Goal: Task Accomplishment & Management: Manage account settings

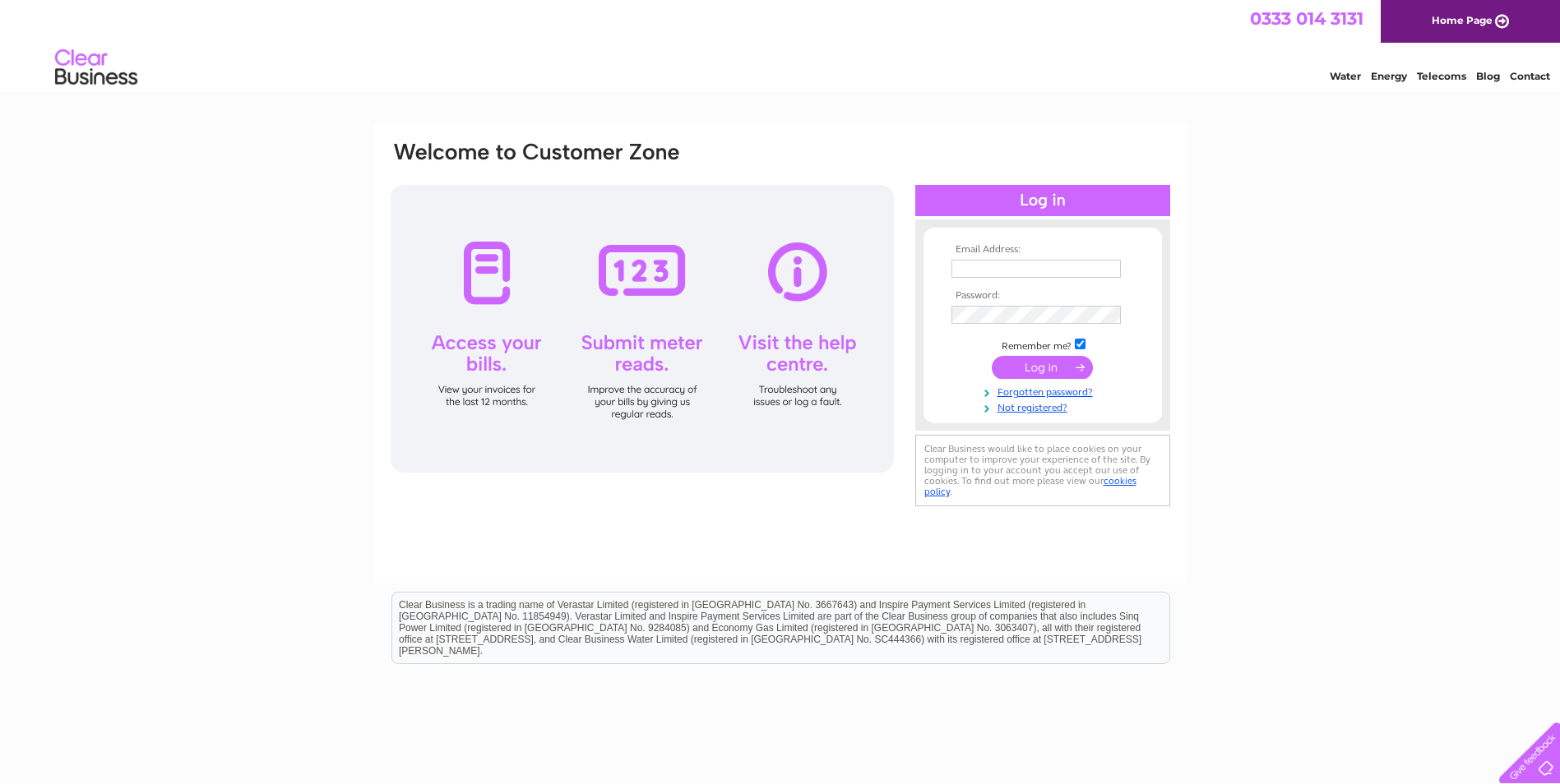
type input "[EMAIL_ADDRESS][DOMAIN_NAME]"
click at [764, 341] on input "submit" at bounding box center [1042, 368] width 101 height 23
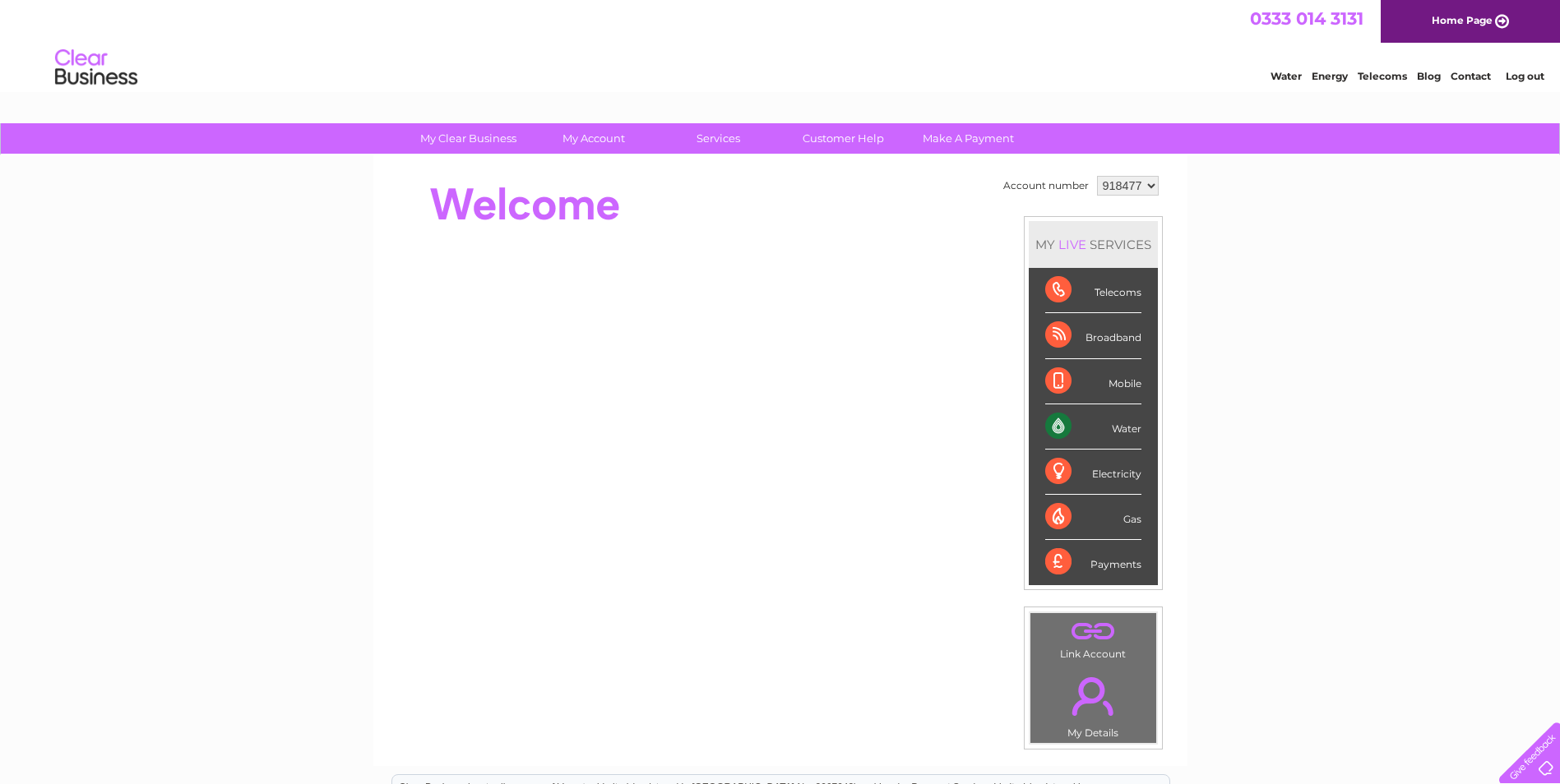
click at [1057, 427] on div "Water" at bounding box center [1093, 427] width 97 height 45
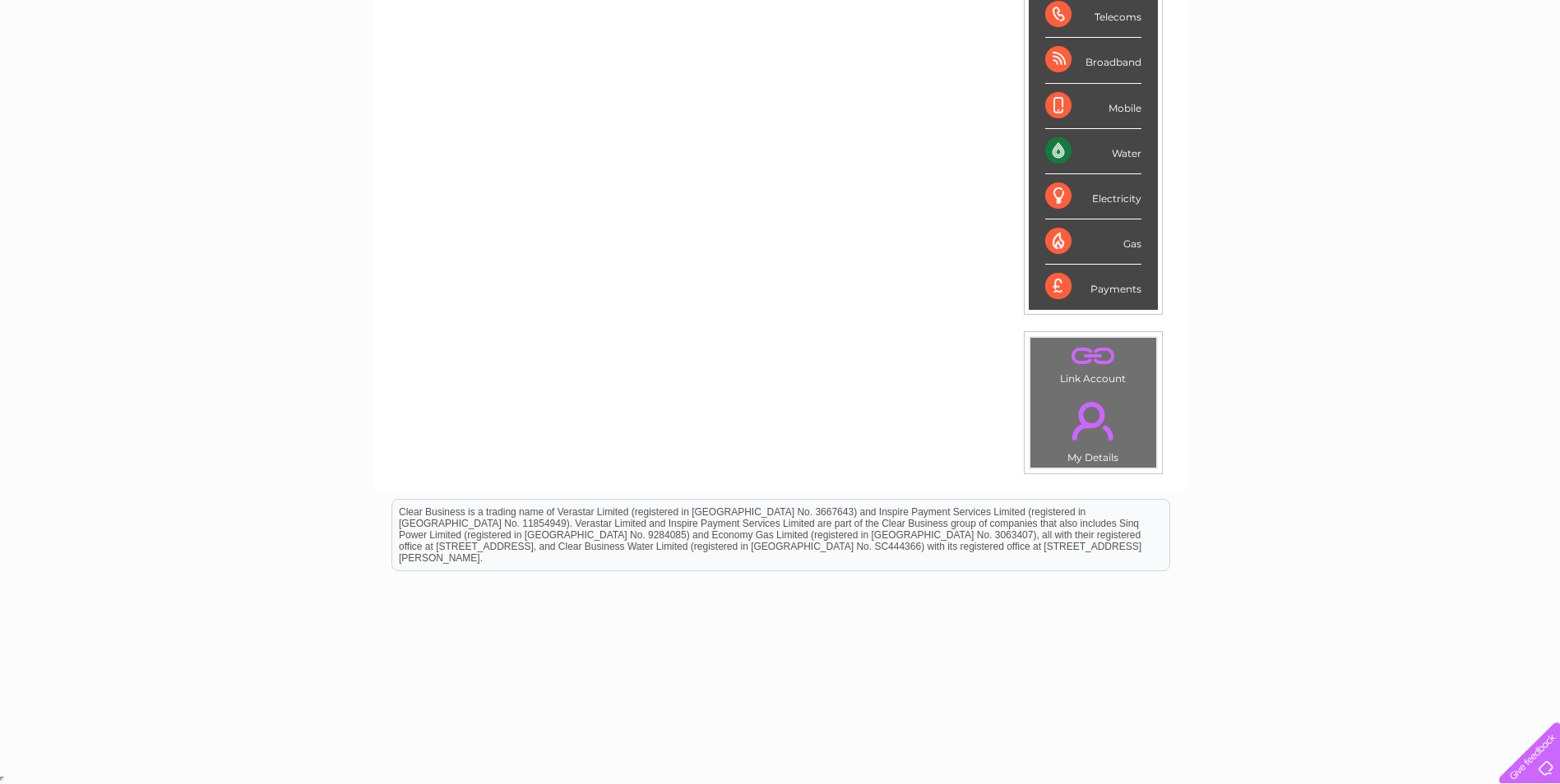
scroll to position [29, 0]
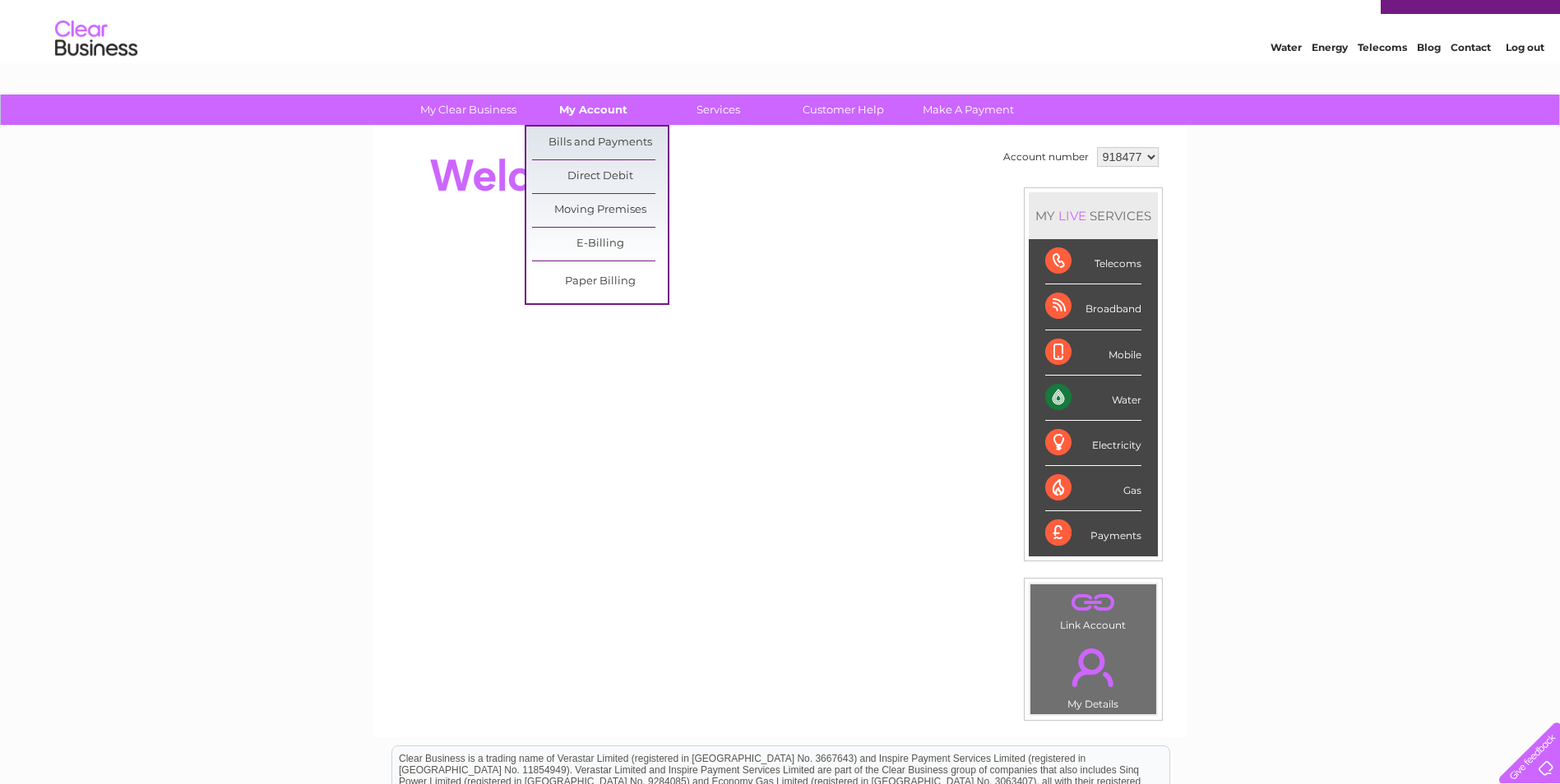
click at [581, 113] on link "My Account" at bounding box center [593, 110] width 136 height 30
click at [584, 137] on link "Bills and Payments" at bounding box center [599, 143] width 136 height 33
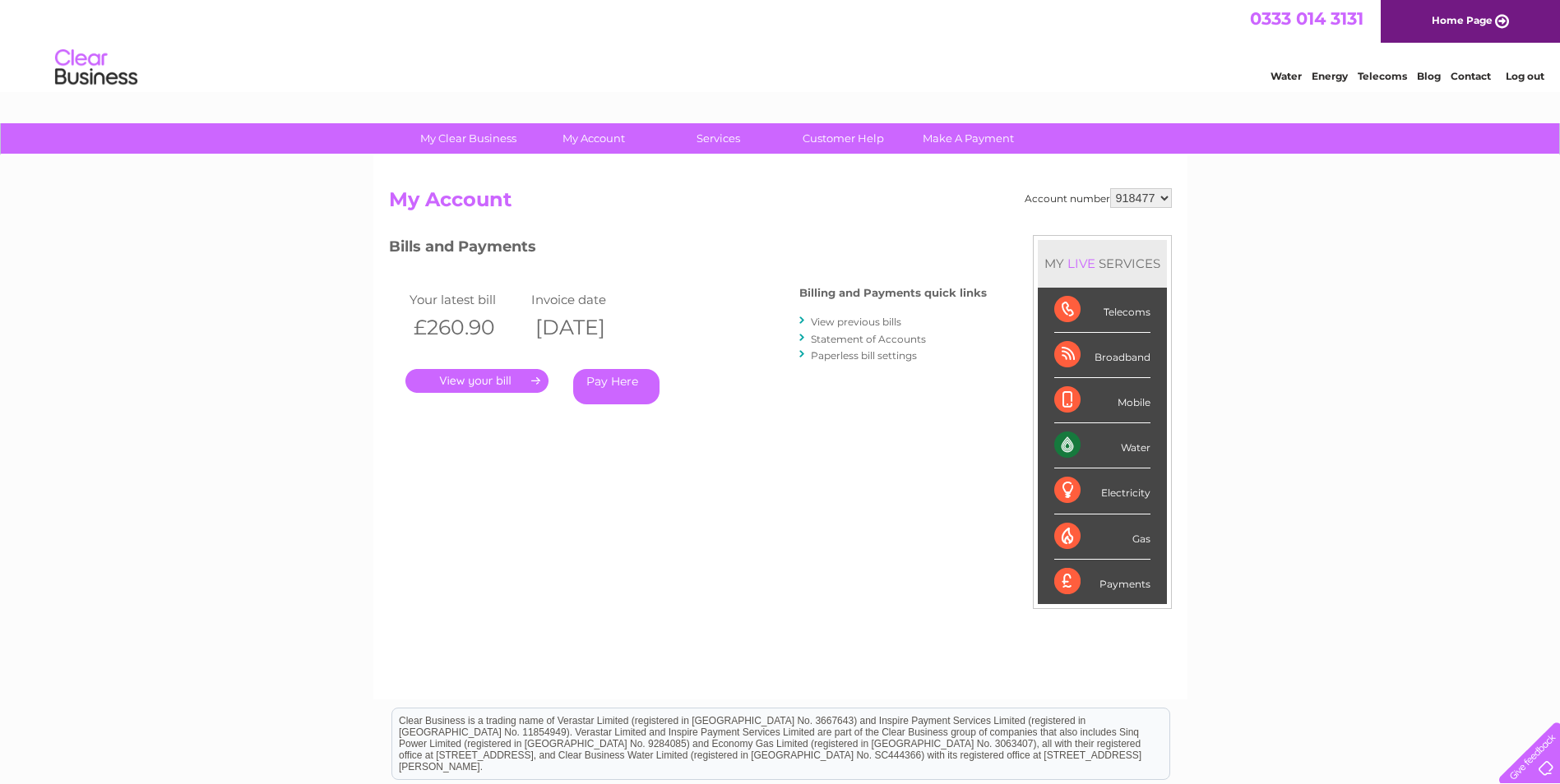
click at [513, 386] on link "." at bounding box center [477, 381] width 144 height 23
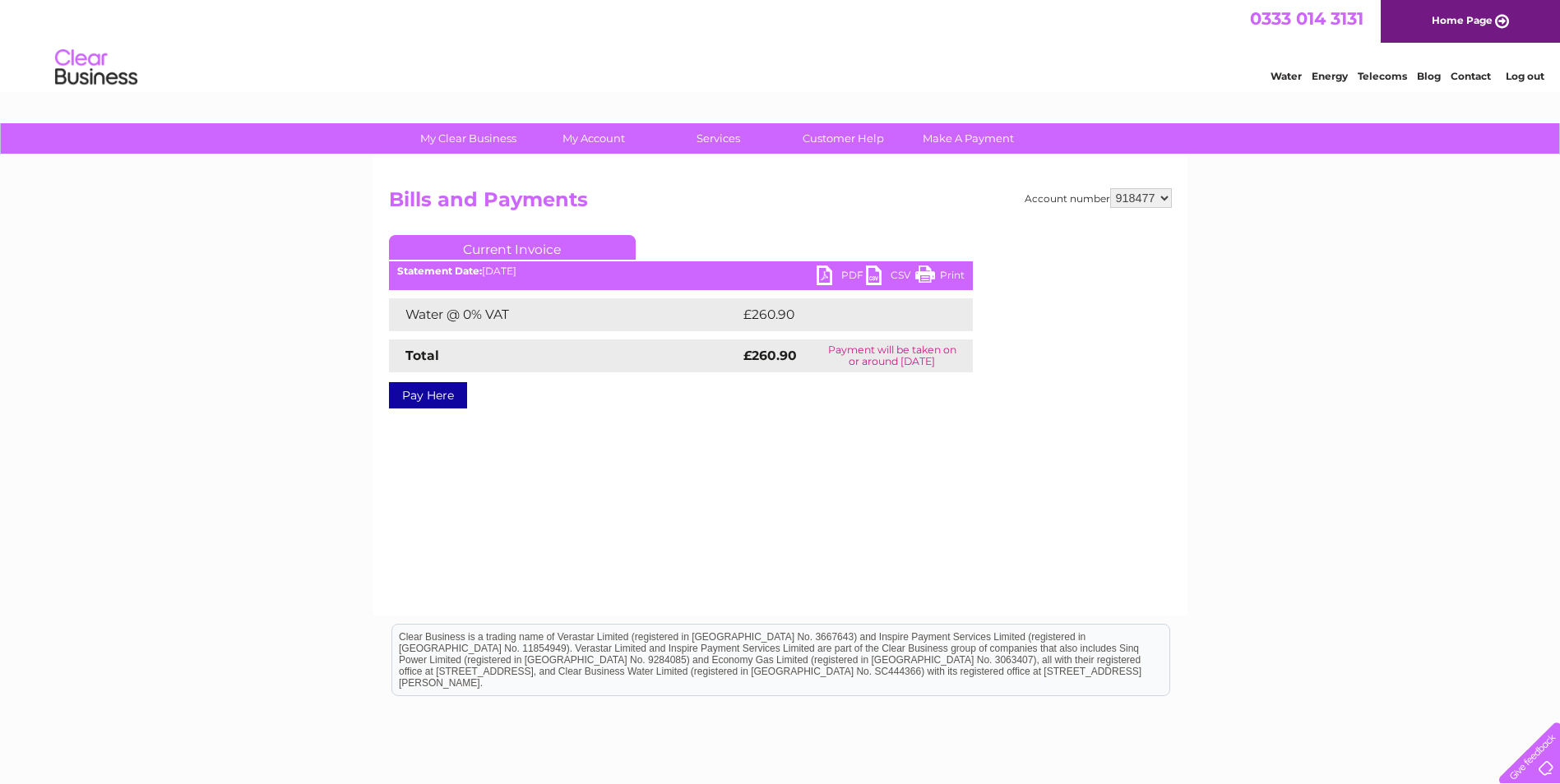
click at [823, 274] on link "PDF" at bounding box center [841, 277] width 50 height 23
